Goal: Task Accomplishment & Management: Use online tool/utility

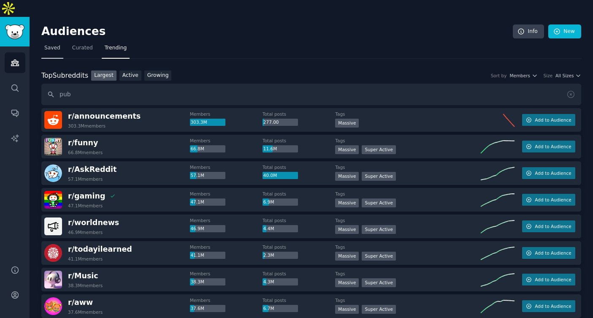
type input "pub"
click at [54, 41] on link "Saved" at bounding box center [52, 49] width 22 height 17
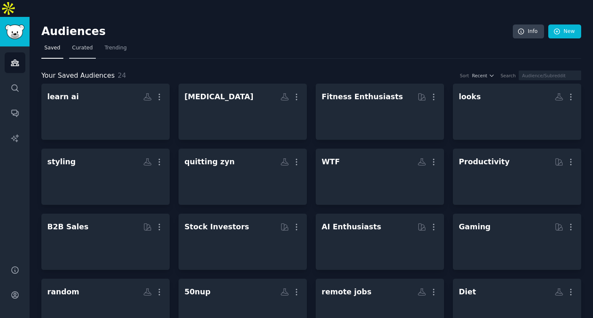
click at [73, 44] on span "Curated" at bounding box center [82, 48] width 21 height 8
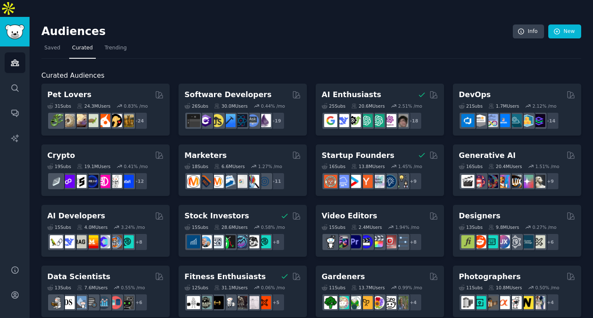
click at [570, 24] on div "Audiences Info New" at bounding box center [311, 32] width 540 height 17
click at [559, 24] on link "New" at bounding box center [564, 31] width 33 height 14
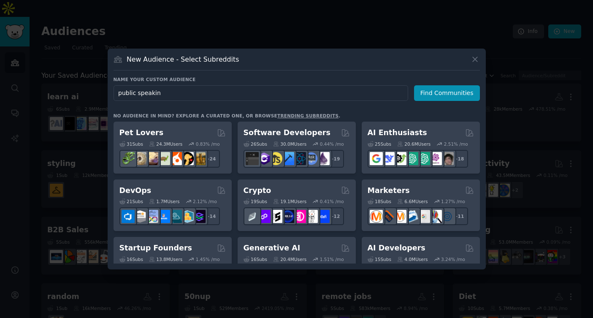
type input "public speaking"
click button "Find Communities" at bounding box center [447, 93] width 66 height 16
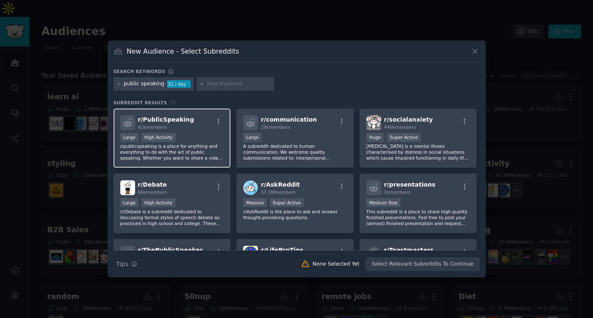
click at [185, 133] on div "Large High Activity" at bounding box center [172, 138] width 104 height 11
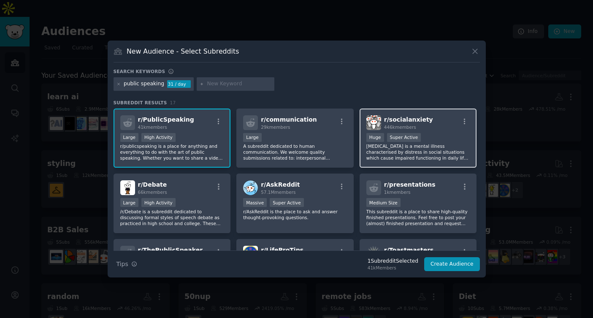
click at [370, 147] on p "[MEDICAL_DATA] is a mental illness characterised by distress in social situatio…" at bounding box center [418, 152] width 104 height 18
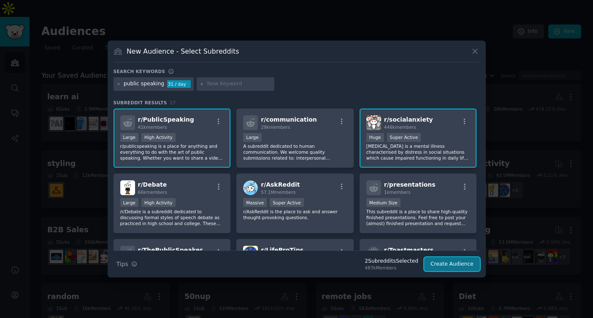
click at [444, 265] on button "Create Audience" at bounding box center [452, 264] width 56 height 14
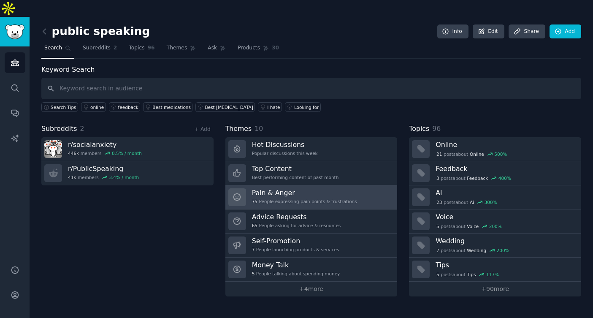
click at [269, 198] on div "75 People expressing pain points & frustrations" at bounding box center [304, 201] width 105 height 6
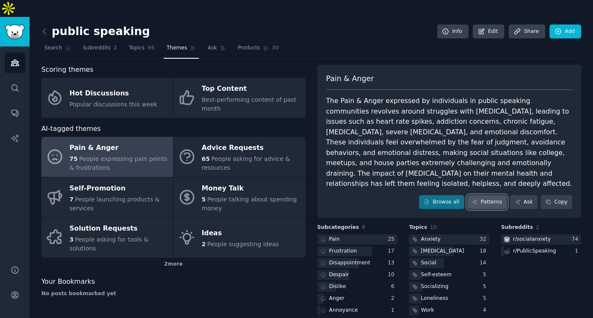
click at [477, 195] on link "Patterns" at bounding box center [487, 202] width 40 height 14
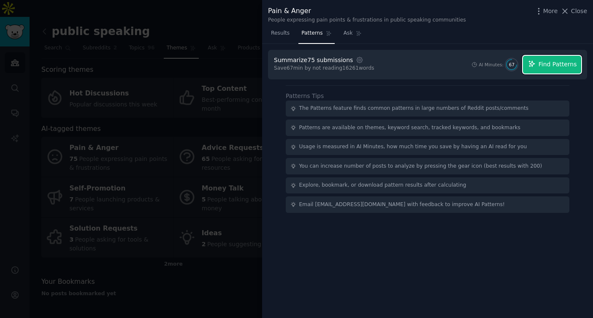
click at [529, 65] on icon "button" at bounding box center [532, 64] width 8 height 8
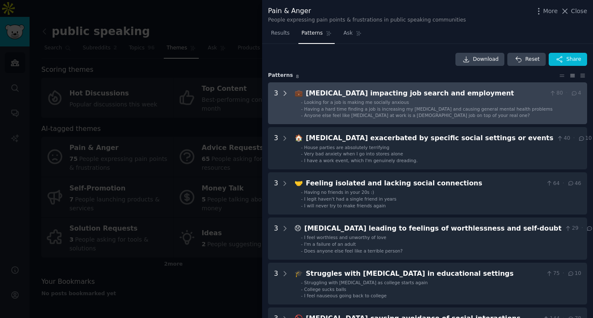
click at [286, 101] on div at bounding box center [285, 103] width 8 height 30
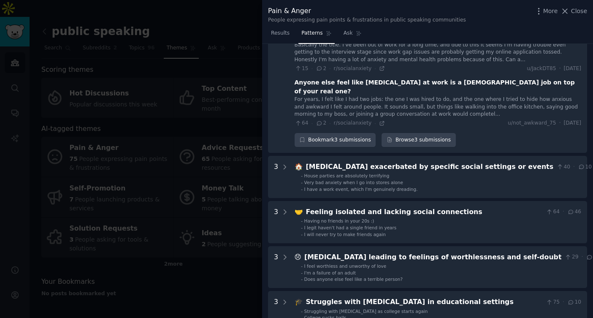
scroll to position [168, 0]
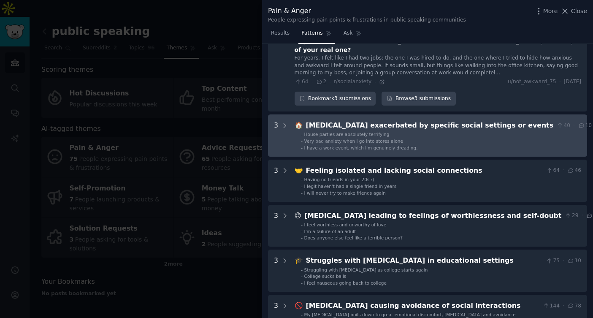
click at [292, 122] on events "3 🏠 [MEDICAL_DATA] exacerbated by specific social settings or events 40 · 10 - …" at bounding box center [427, 135] width 319 height 42
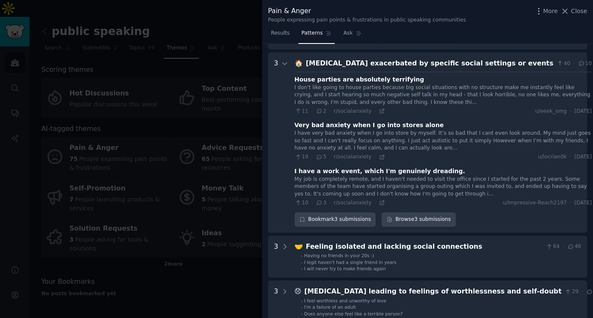
scroll to position [232, 0]
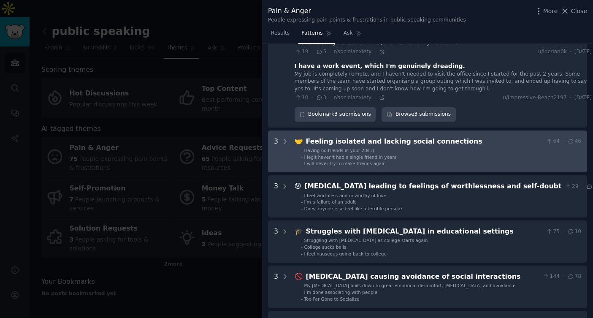
click at [297, 156] on ul "- Having no friends in your 20s :) - I legit haven't had a single friend in yea…" at bounding box center [438, 156] width 286 height 19
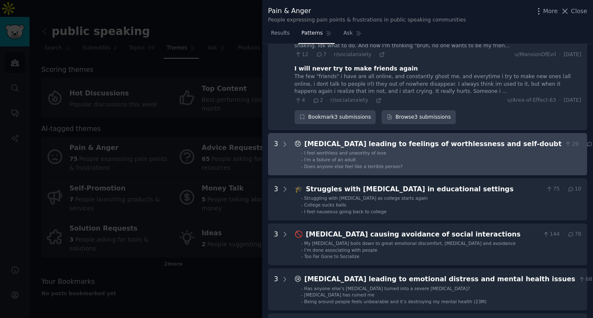
click at [296, 154] on ul "- I feel worthless and unworthy of love - I'm a failure of an adult - Does anyo…" at bounding box center [445, 159] width 301 height 19
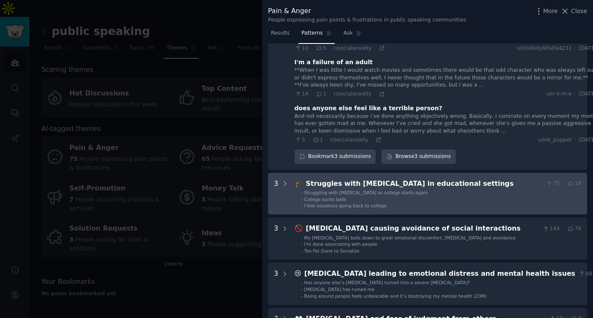
click at [302, 196] on div "-" at bounding box center [302, 199] width 2 height 6
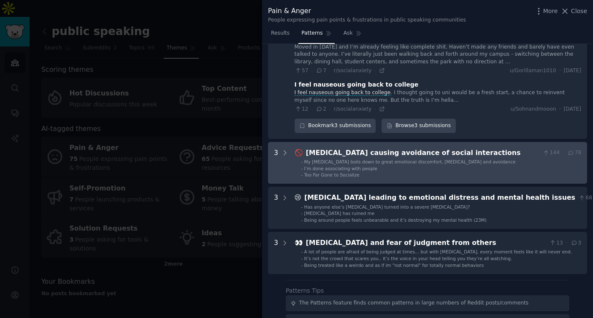
click at [302, 171] on interactions "3 🚫 [MEDICAL_DATA] causing avoidance of social interactions 144 · 78 - My [MEDI…" at bounding box center [427, 163] width 319 height 42
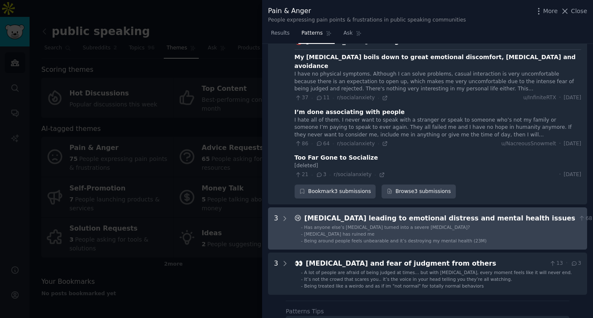
click at [300, 224] on ul "- Has anyone else’s [MEDICAL_DATA] turned into a severe [MEDICAL_DATA]? - [MEDI…" at bounding box center [454, 233] width 319 height 19
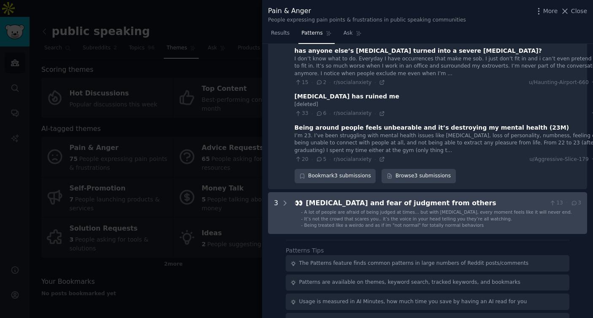
click at [302, 216] on div "-" at bounding box center [302, 219] width 2 height 6
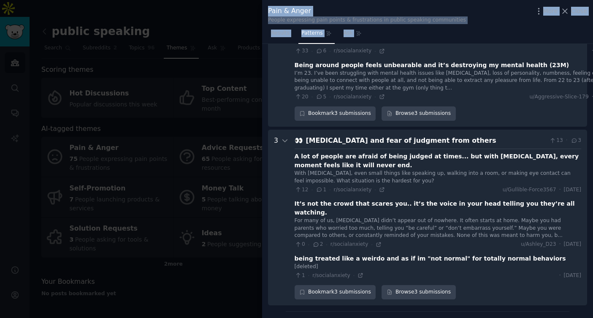
scroll to position [1311, 0]
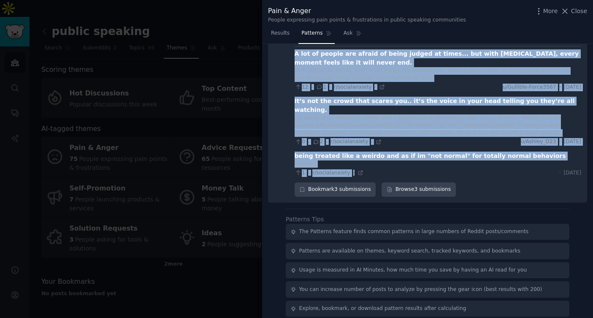
drag, startPoint x: 303, startPoint y: 94, endPoint x: 412, endPoint y: 148, distance: 121.2
copy div "Loremi dolorsi ametconse adi elitse doe temporinci 04 · 5 Utlabor etd m ali en …"
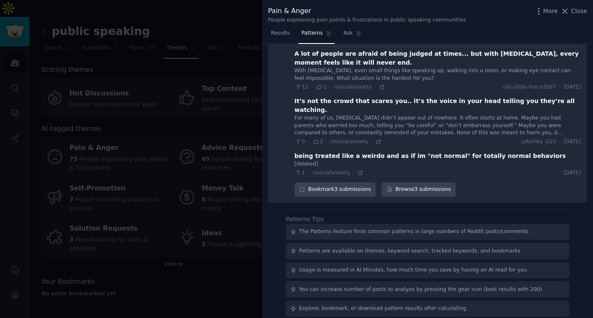
click at [393, 215] on div "Patterns Tips The Patterns feature finds common patterns in large numbers of Re…" at bounding box center [428, 275] width 284 height 121
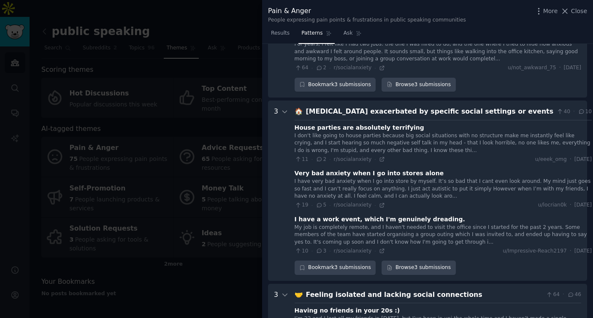
scroll to position [186, 0]
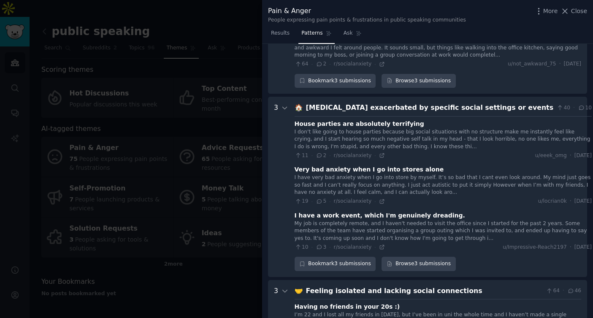
click at [230, 163] on div at bounding box center [296, 159] width 593 height 318
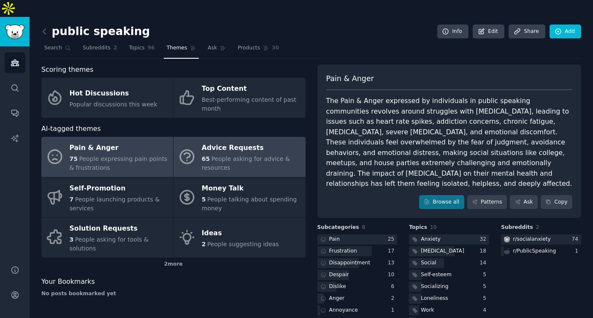
click at [238, 155] on span "People asking for advice & resources" at bounding box center [246, 163] width 88 height 16
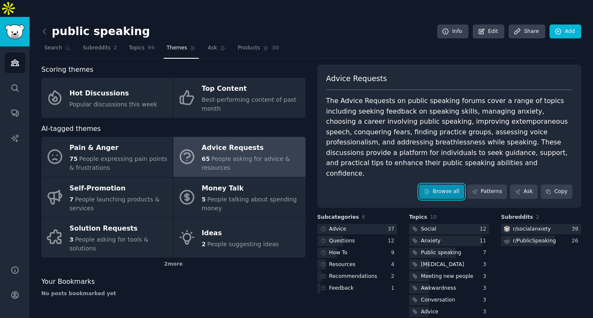
click at [424, 189] on icon at bounding box center [427, 192] width 6 height 6
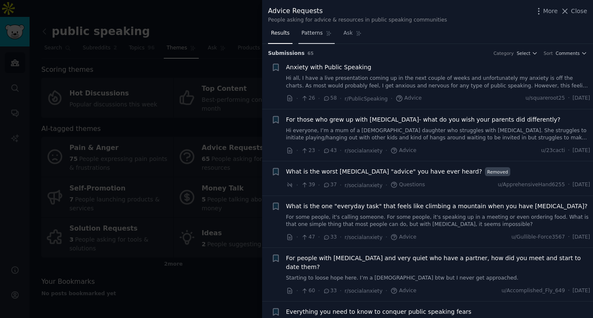
click at [321, 30] on span "Patterns" at bounding box center [311, 34] width 21 height 8
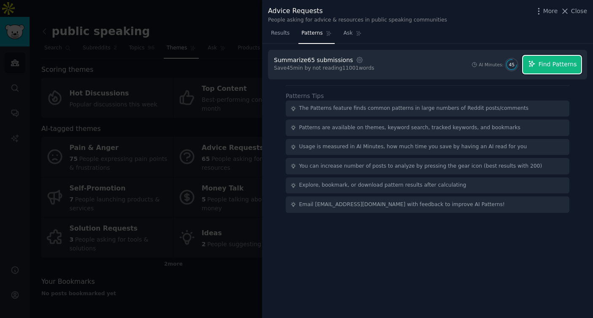
click at [548, 62] on span "Find Patterns" at bounding box center [558, 64] width 38 height 9
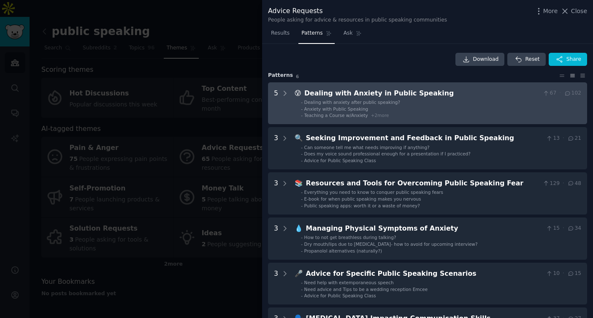
click at [368, 101] on span "Dealing with anxiety after public speaking?" at bounding box center [352, 102] width 96 height 5
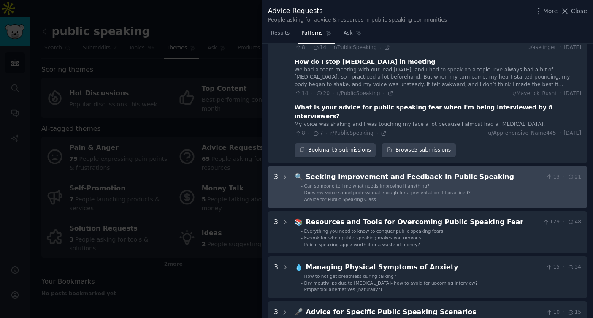
click at [344, 197] on span "Advice for Public Speaking Class" at bounding box center [340, 199] width 72 height 5
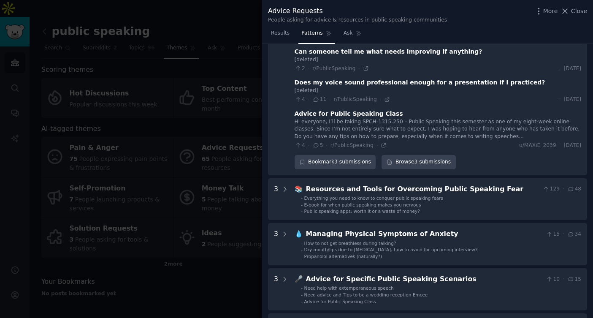
click at [344, 195] on span "Everything you need to know to conquer public speaking fears" at bounding box center [373, 197] width 139 height 5
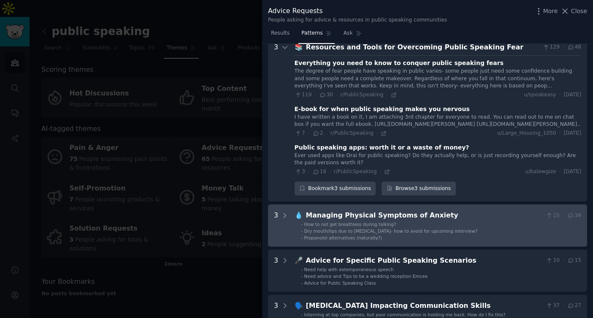
click at [338, 231] on span "Dry mouth/lips due to [MEDICAL_DATA]- how to avoid for upcoming interview?" at bounding box center [390, 230] width 173 height 5
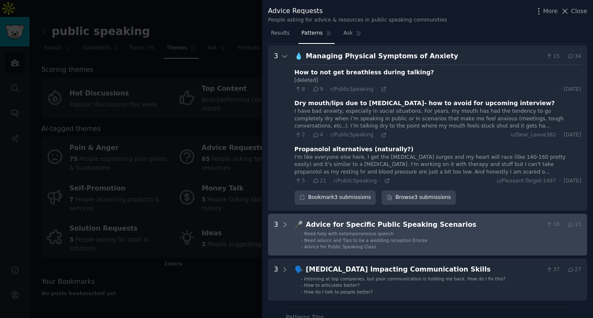
click at [341, 226] on div "Advice for Specific Public Speaking Scenarios" at bounding box center [424, 224] width 237 height 11
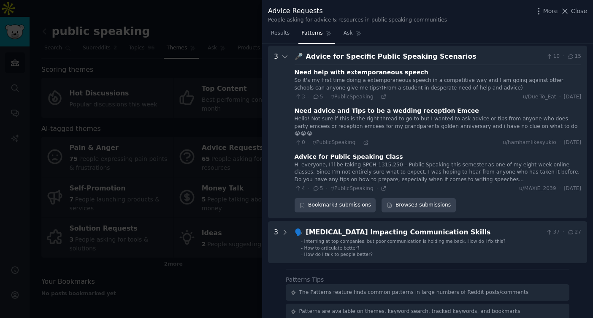
click at [341, 227] on div "[MEDICAL_DATA] Impacting Communication Skills" at bounding box center [424, 232] width 237 height 11
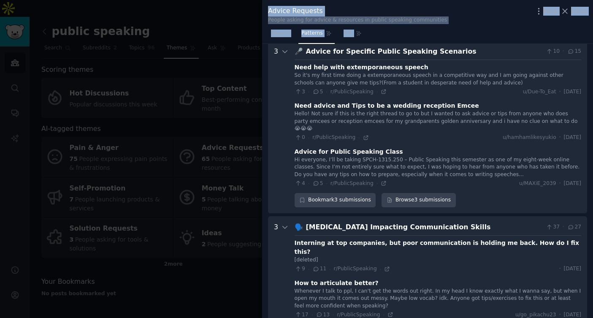
scroll to position [997, 0]
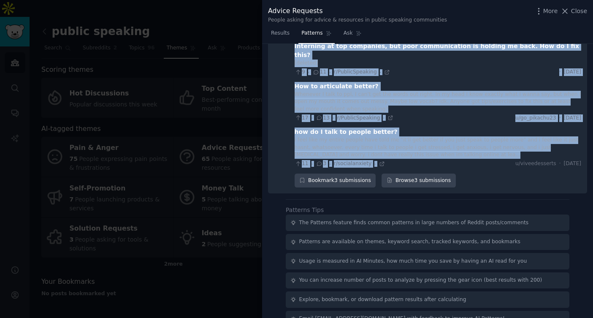
drag, startPoint x: 293, startPoint y: 99, endPoint x: 398, endPoint y: 149, distance: 116.1
copy div "Loremip dolo sitamet conse adipis elitsedd? E temp in ut labo et dolo magn aliq…"
